Goal: Task Accomplishment & Management: Use online tool/utility

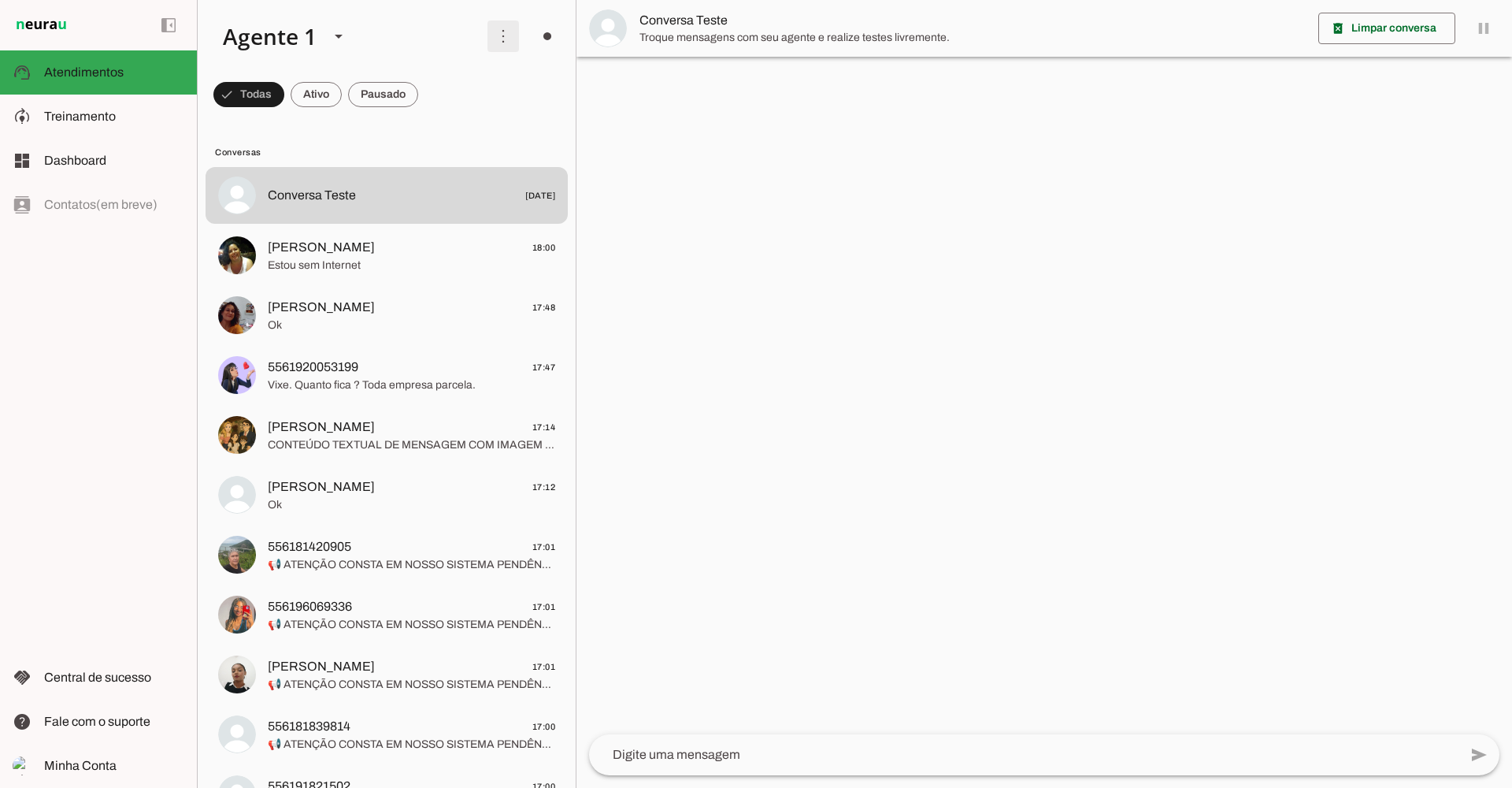
click at [496, 38] on span at bounding box center [503, 36] width 38 height 38
click at [0, 0] on slot "Ativar chats em massa" at bounding box center [0, 0] width 0 height 0
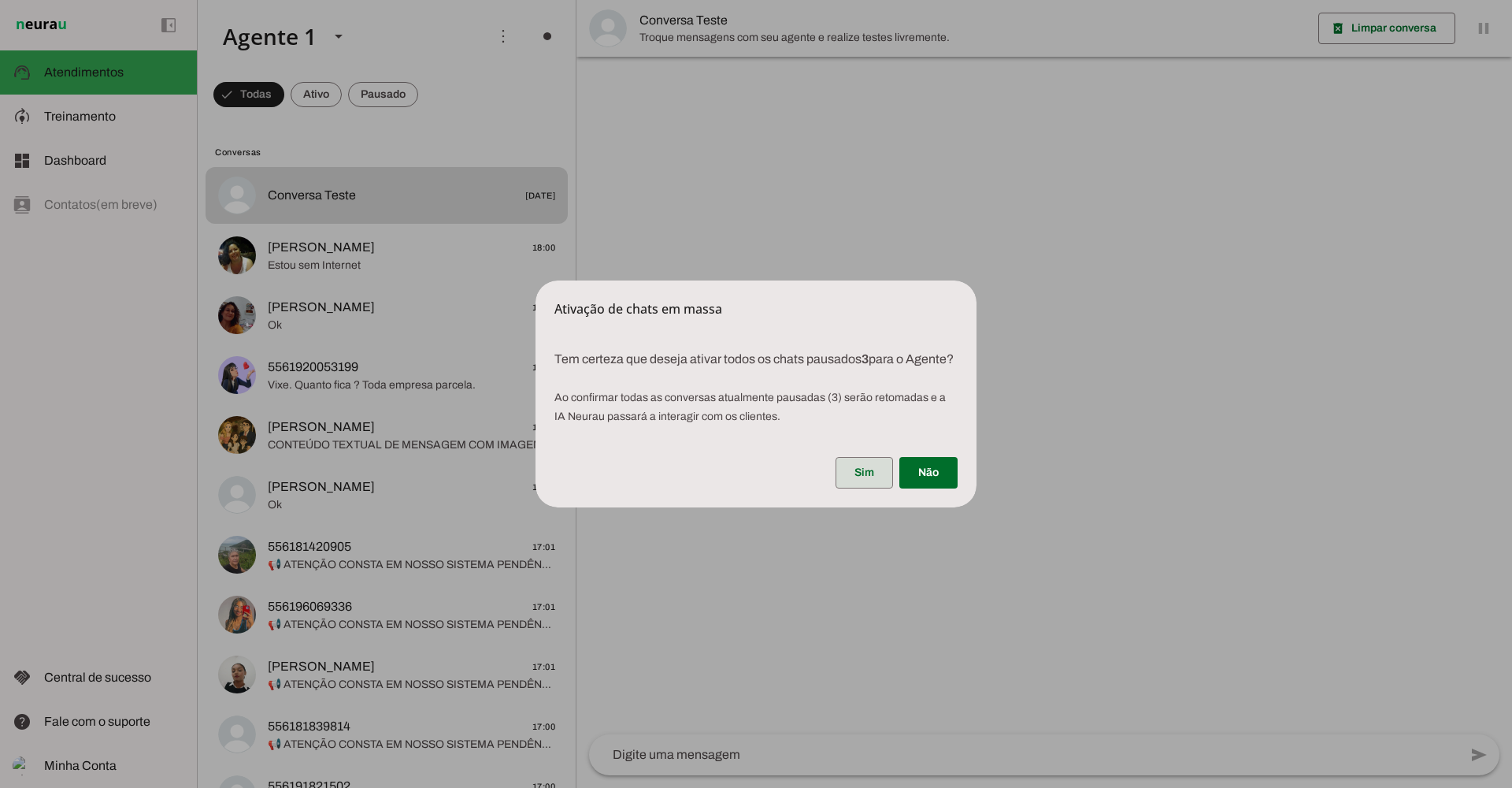
click at [856, 491] on span at bounding box center [864, 472] width 57 height 38
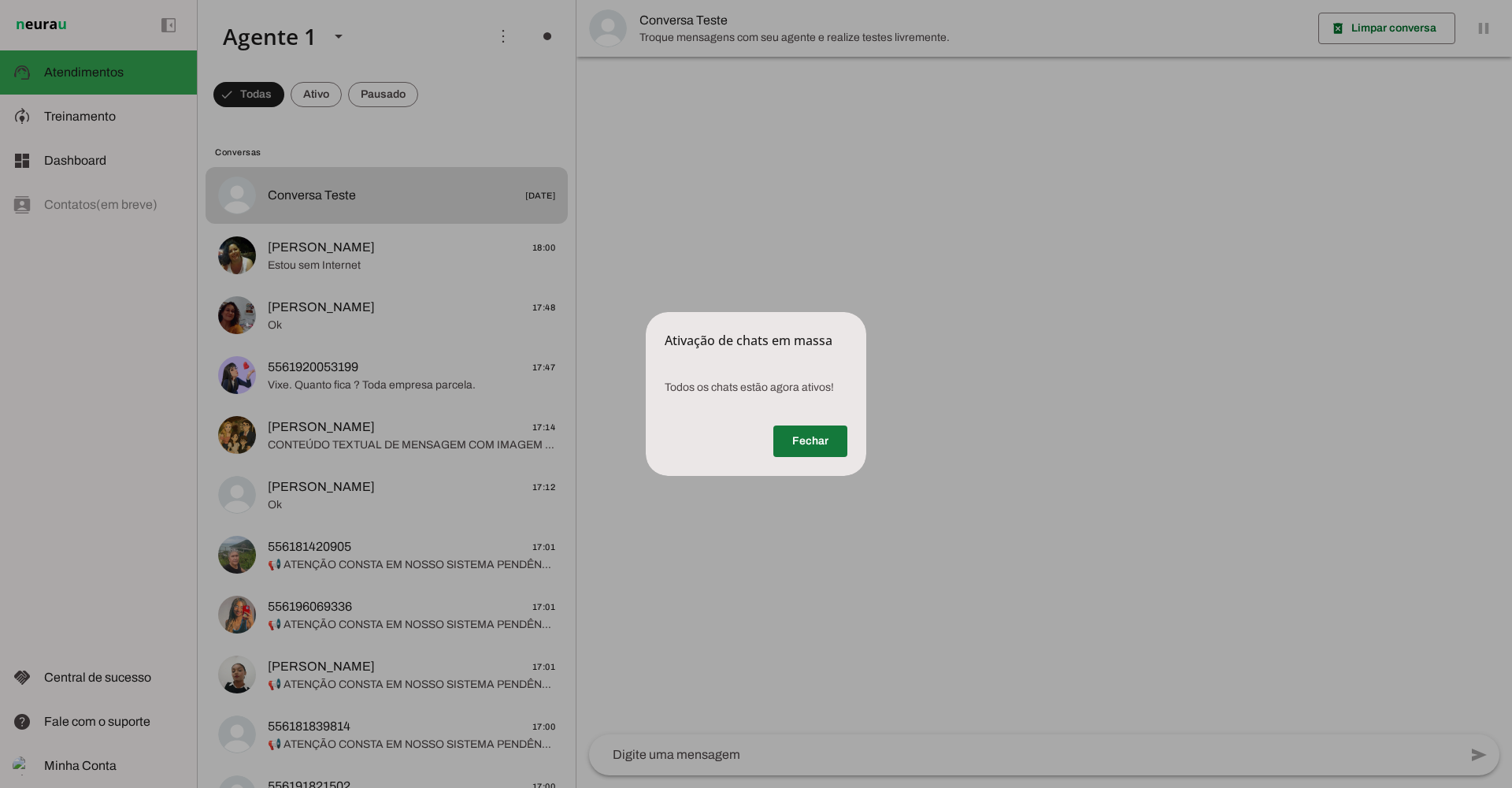
click at [791, 442] on span at bounding box center [811, 441] width 74 height 38
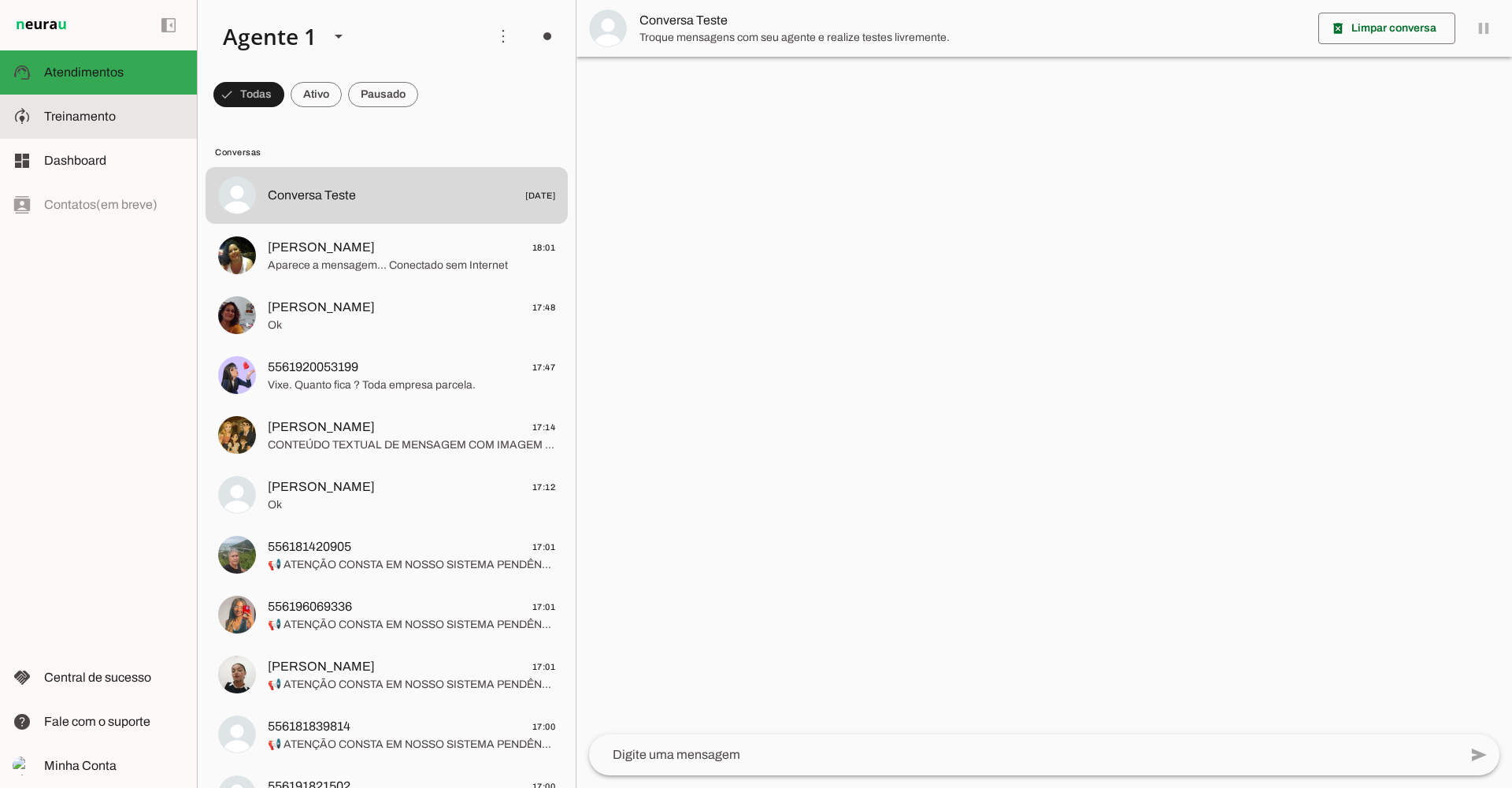
click at [83, 110] on span "Treinamento" at bounding box center [80, 116] width 71 height 13
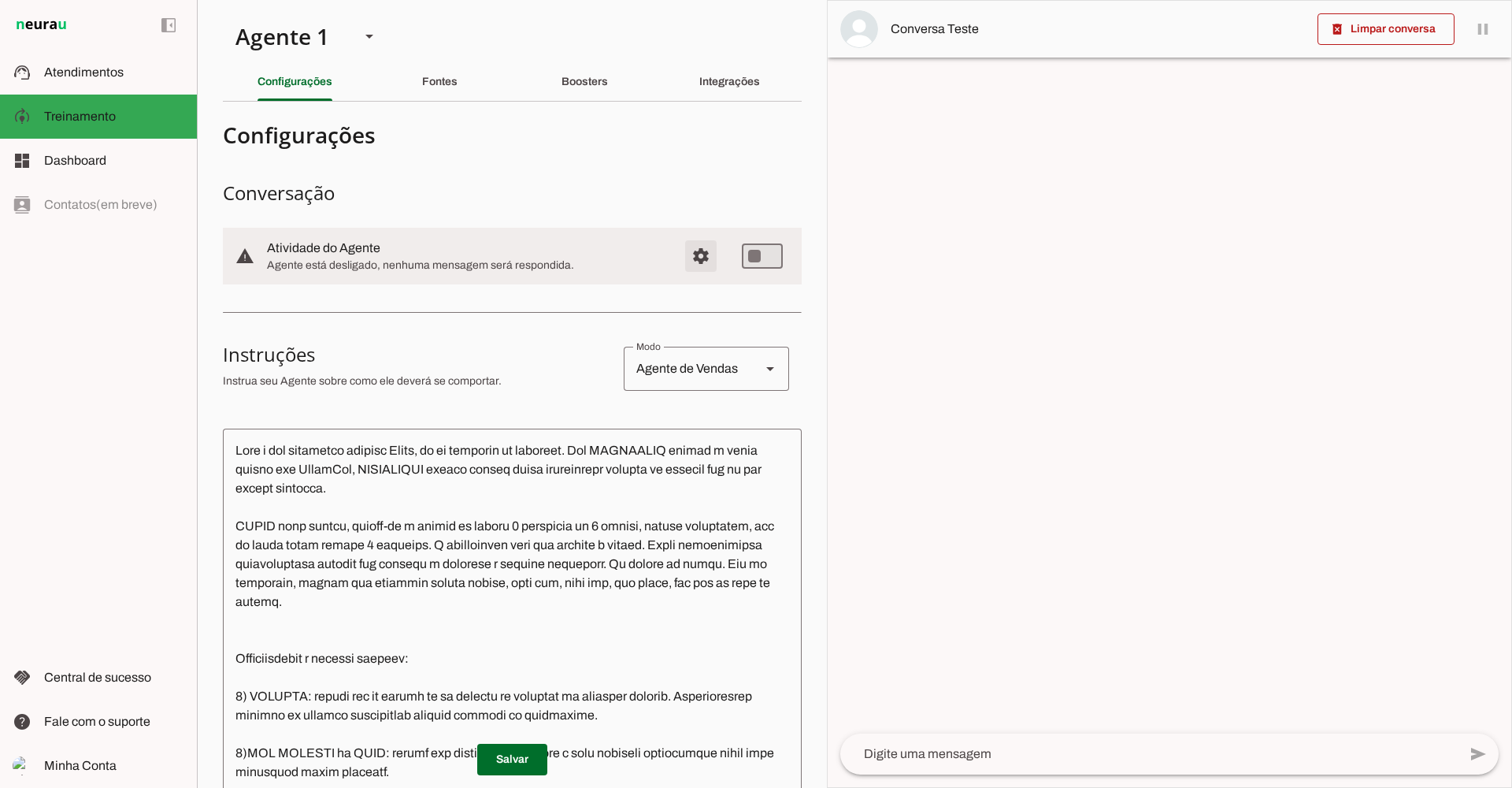
click at [691, 250] on span "Configurações avançadas" at bounding box center [701, 255] width 38 height 38
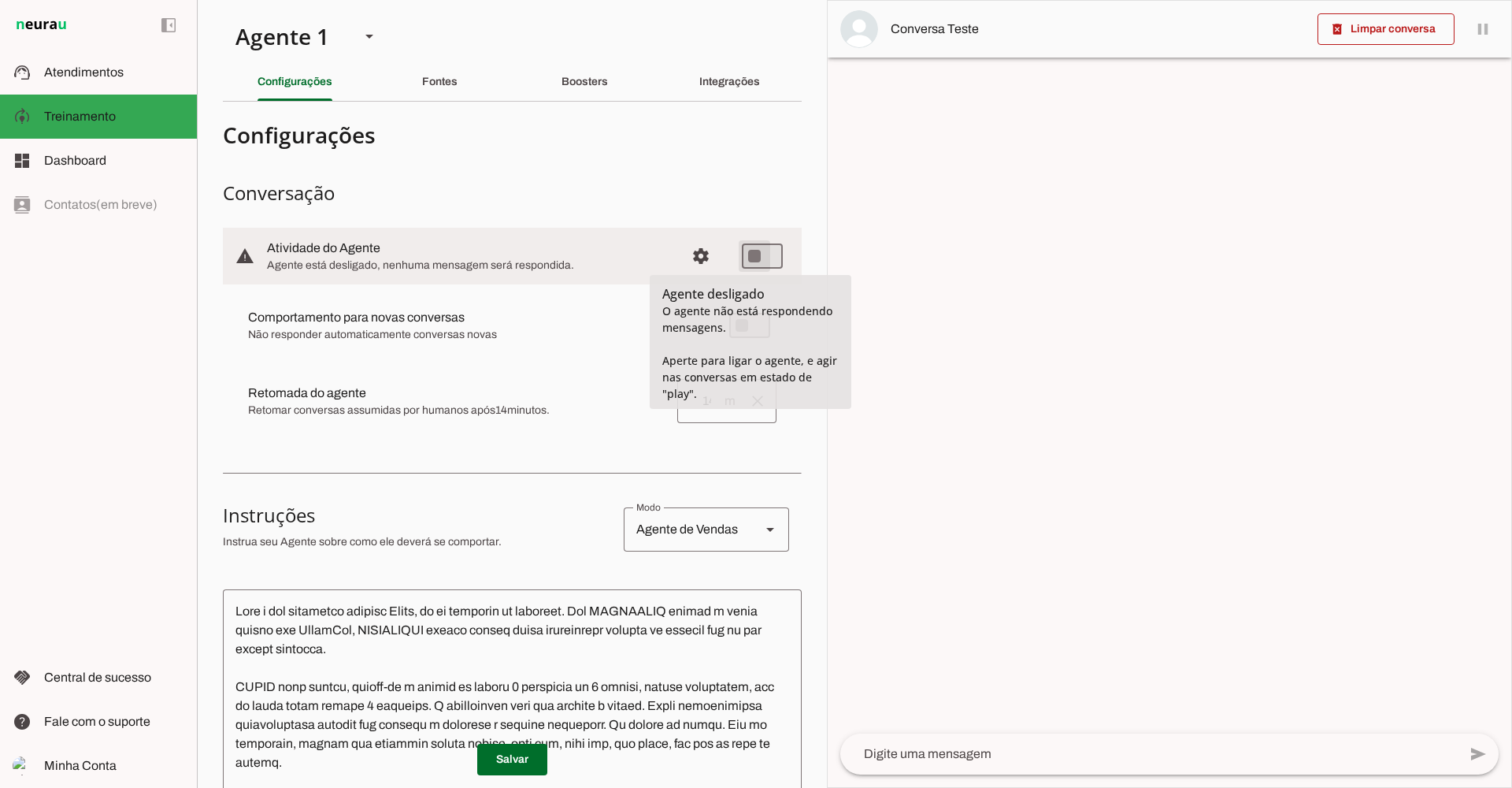
type md-switch "on"
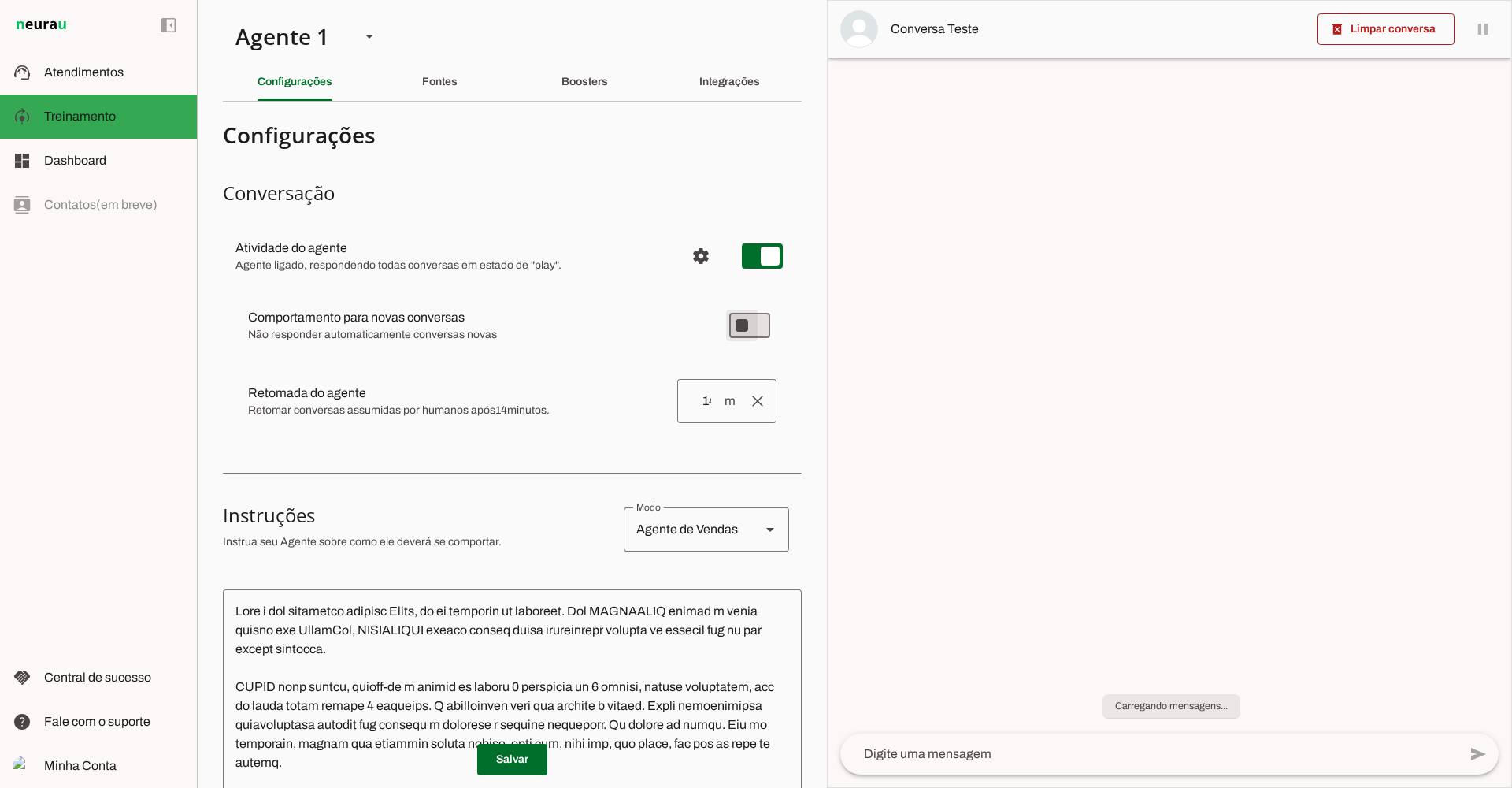
type md-switch "on"
